Goal: Find contact information: Find contact information

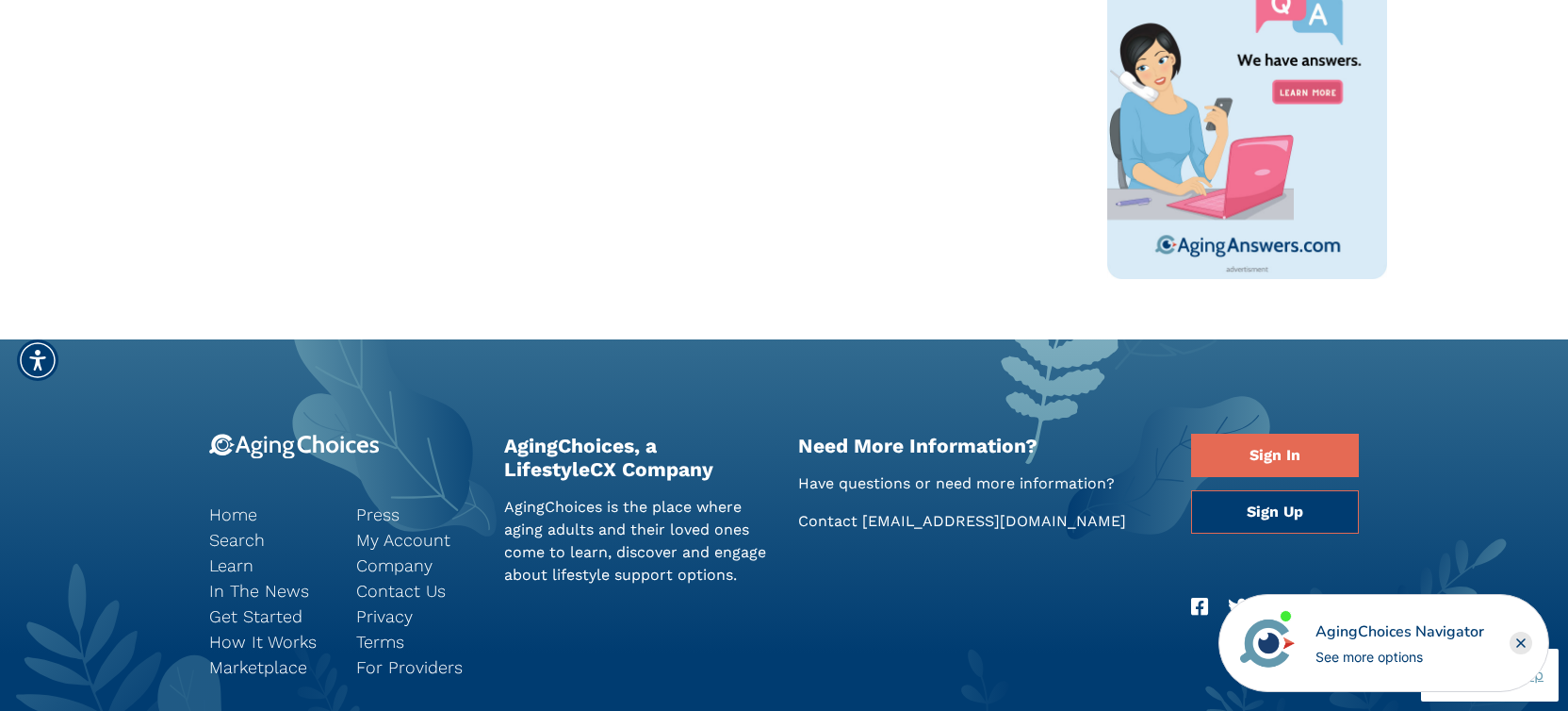
scroll to position [1397, 0]
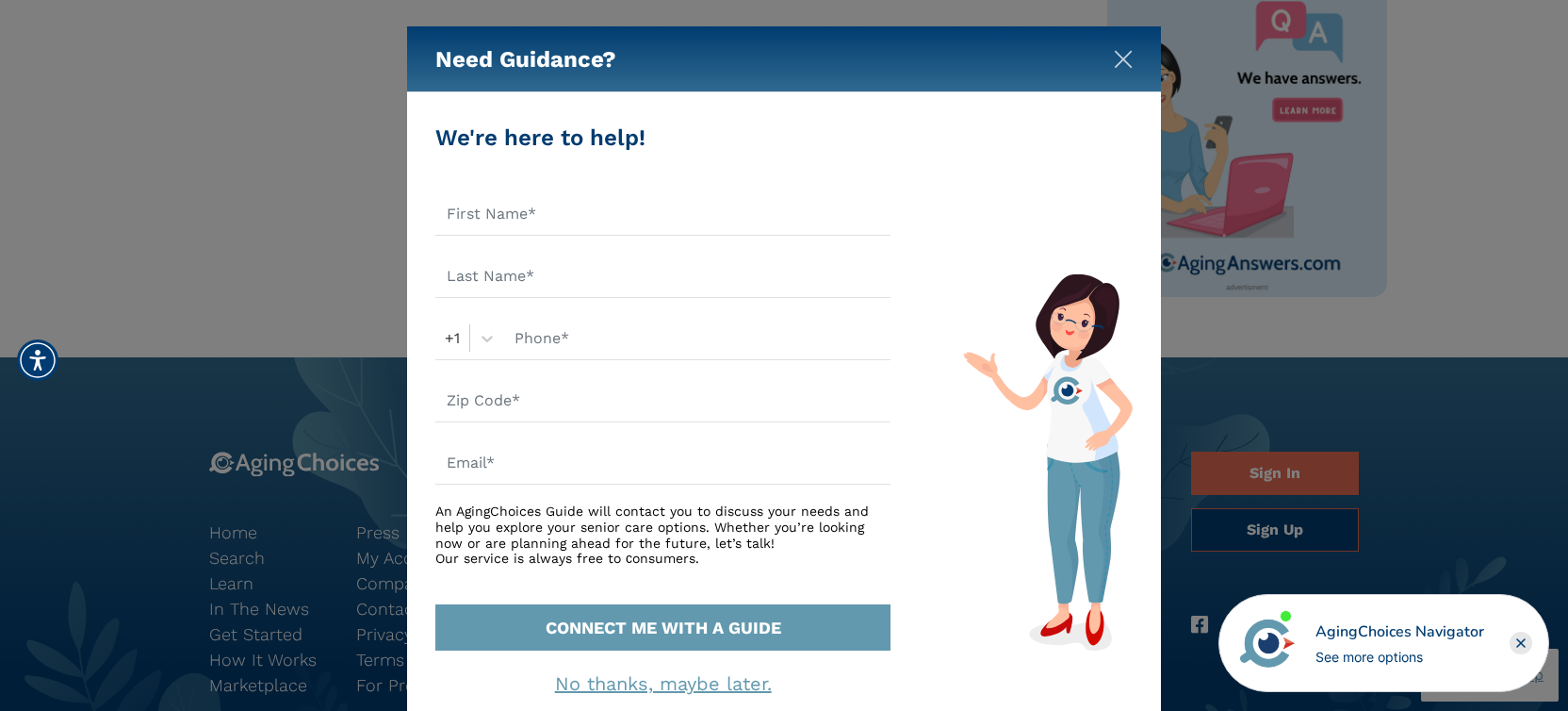
click at [1126, 59] on img "Close" at bounding box center [1122, 58] width 18 height 18
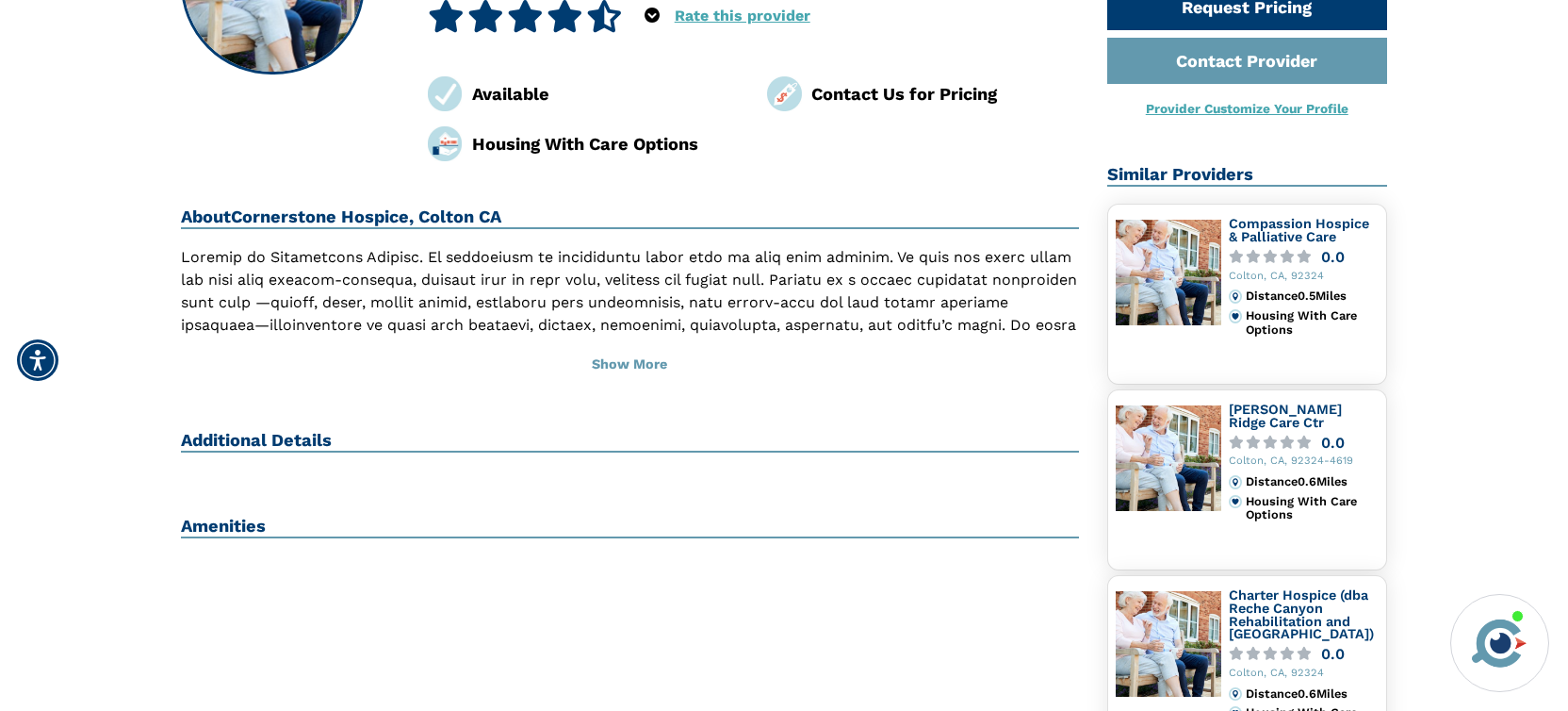
scroll to position [273, 0]
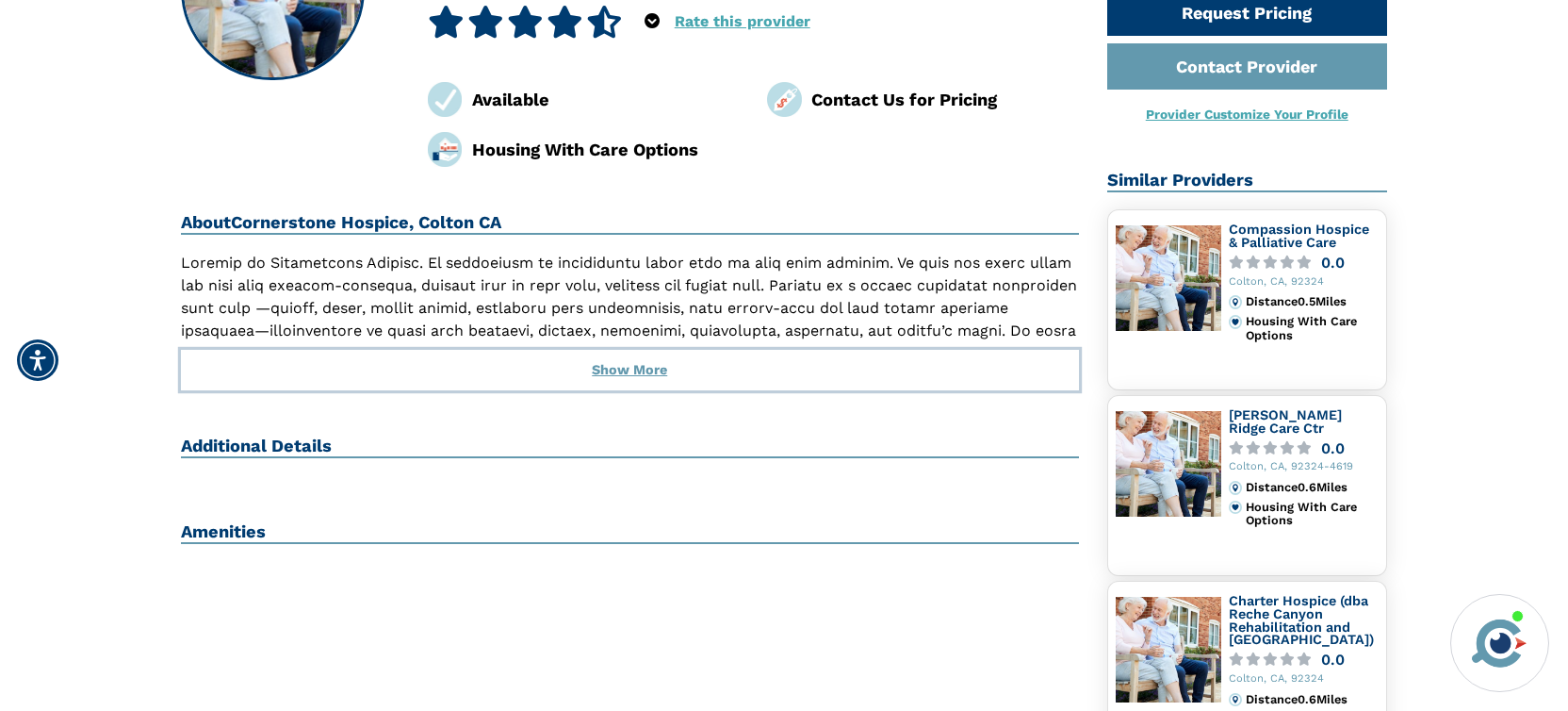
click at [645, 369] on button "Show More" at bounding box center [629, 370] width 898 height 42
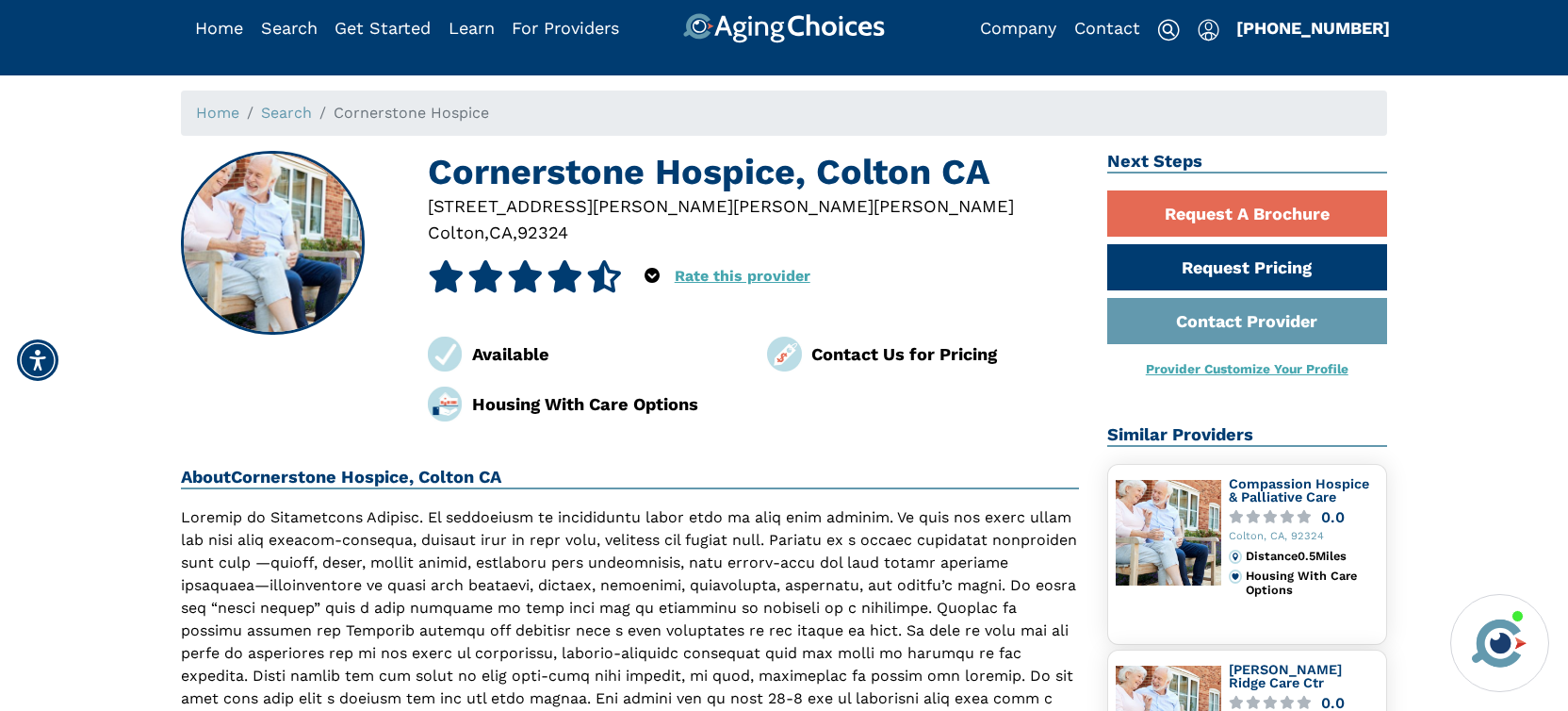
scroll to position [0, 0]
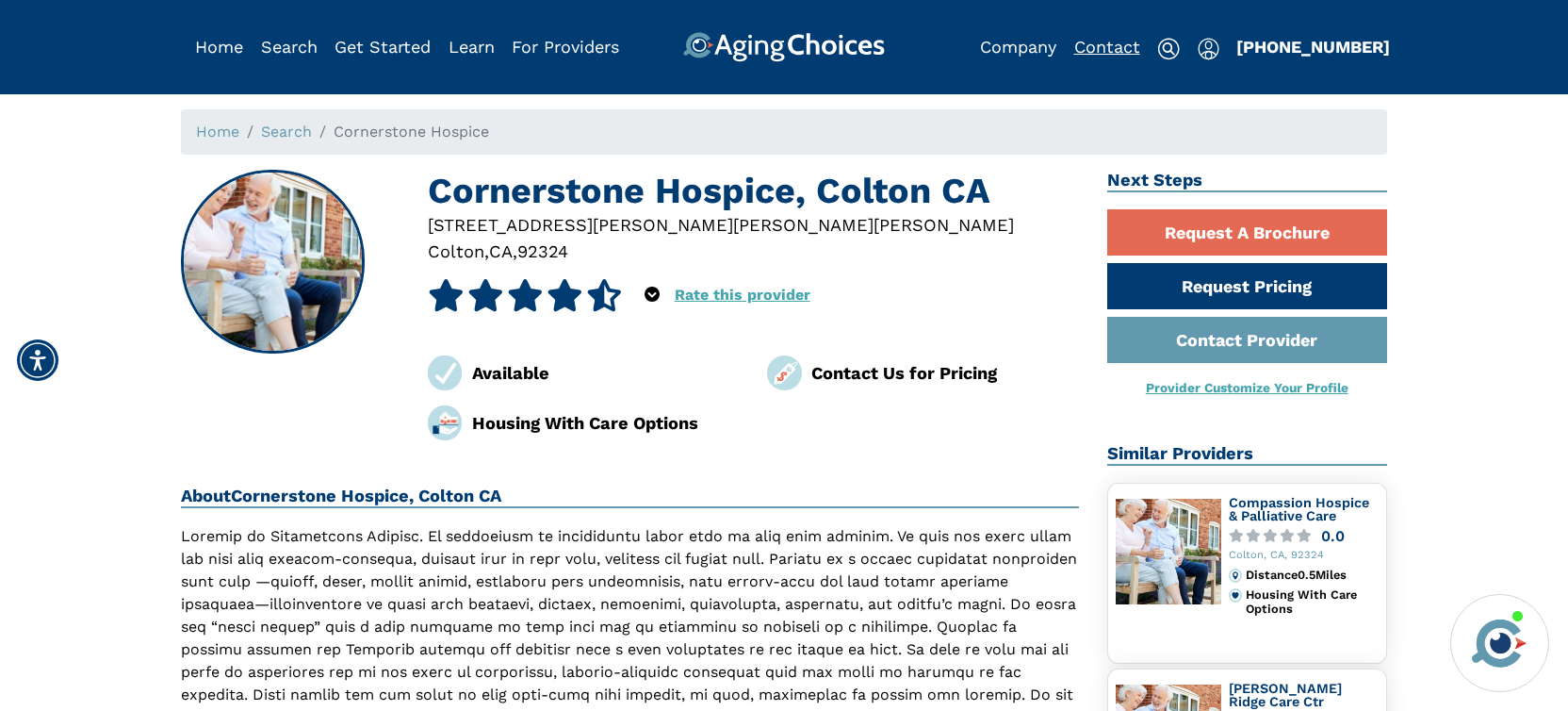
click at [1105, 47] on link "Contact" at bounding box center [1107, 47] width 66 height 19
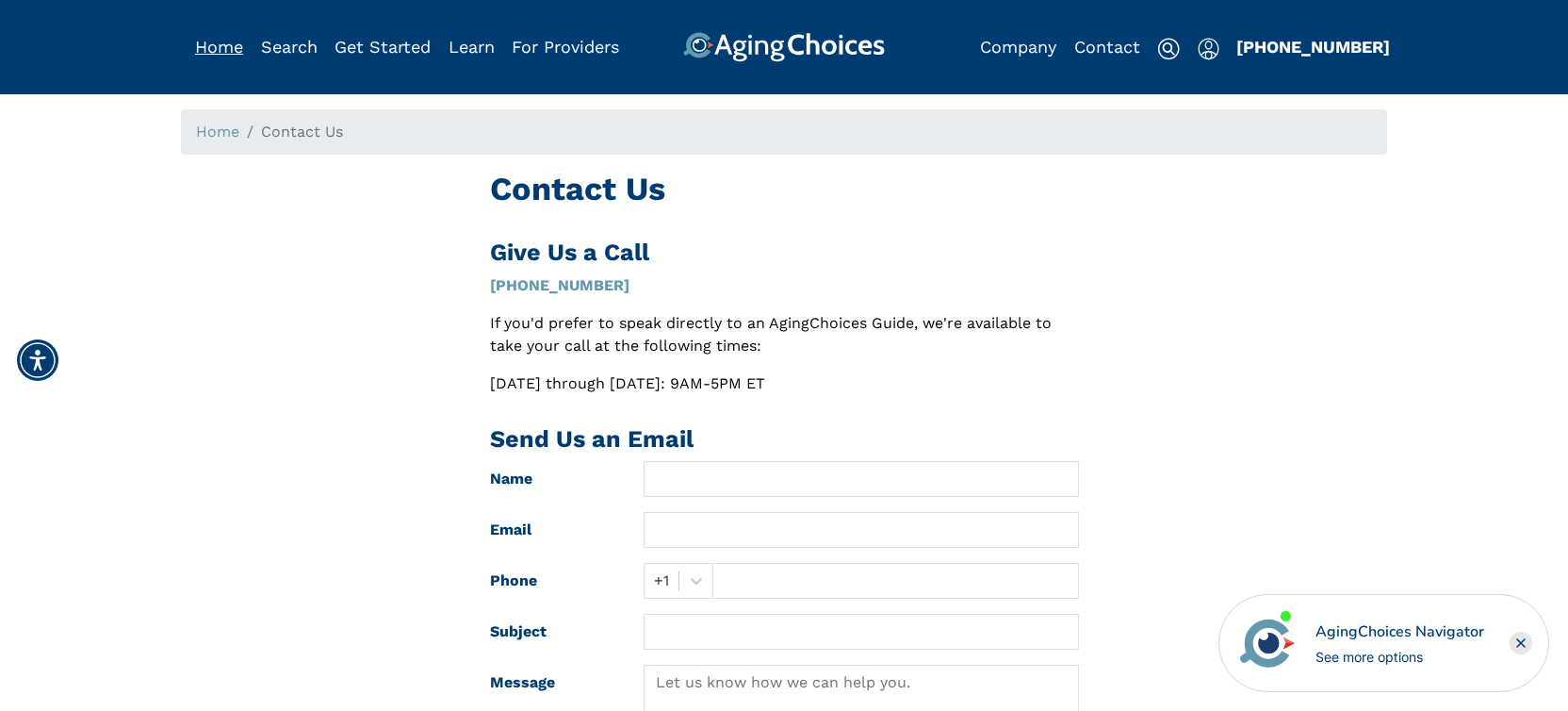
click at [215, 47] on link "Home" at bounding box center [218, 47] width 48 height 19
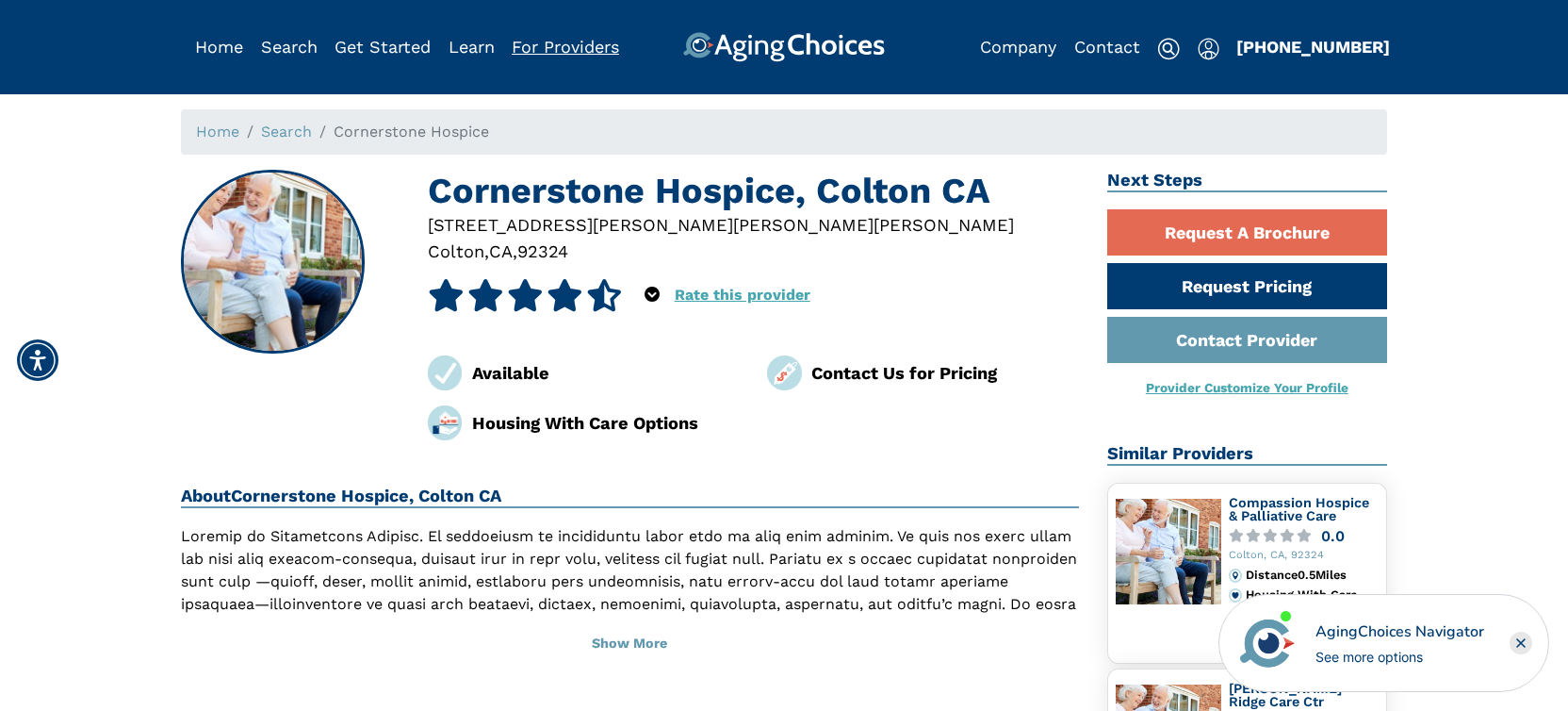
click at [538, 48] on link "For Providers" at bounding box center [565, 47] width 108 height 19
